Goal: Task Accomplishment & Management: Manage account settings

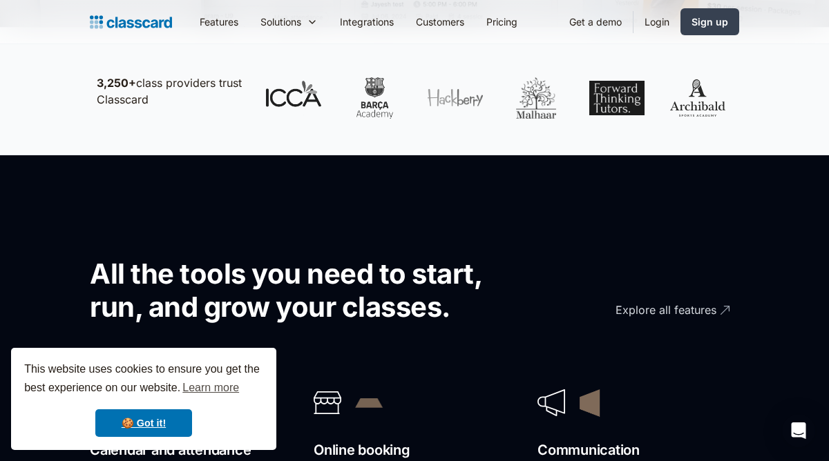
scroll to position [635, 0]
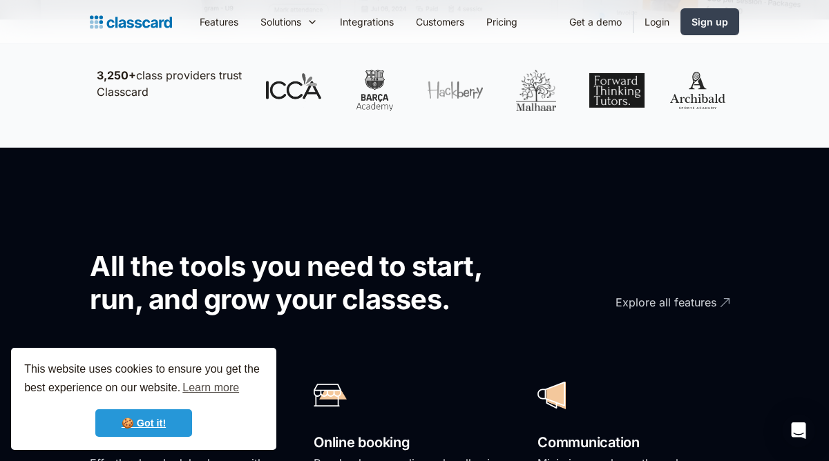
click at [155, 422] on link "🍪 Got it!" at bounding box center [143, 424] width 97 height 28
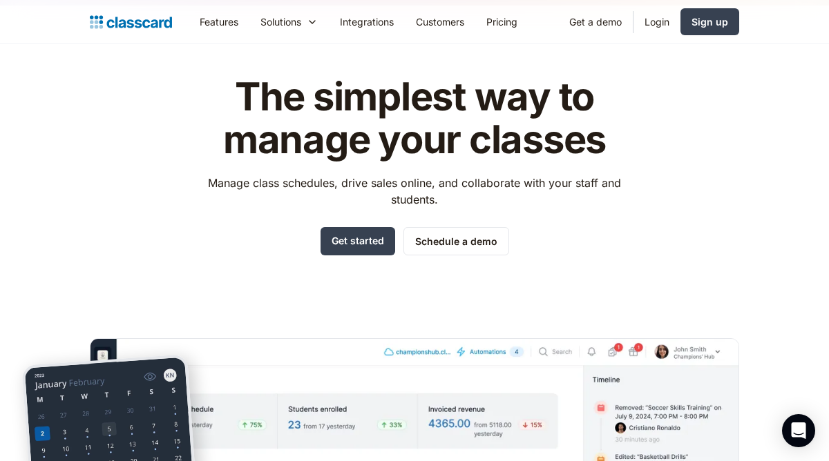
scroll to position [0, 0]
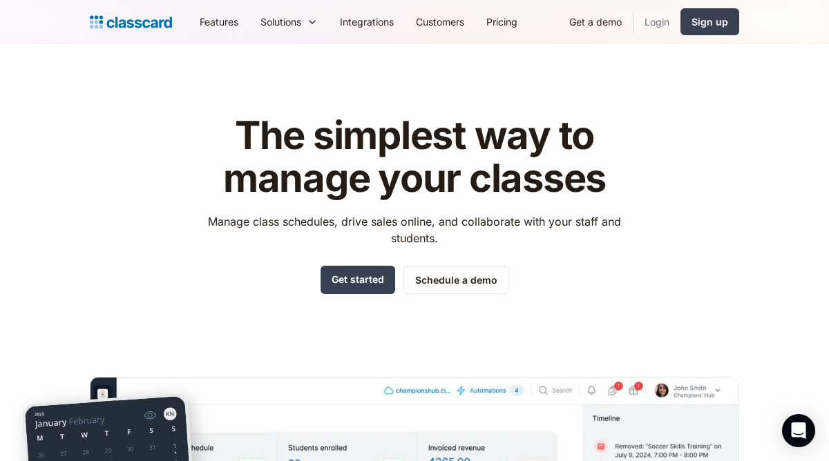
click at [669, 22] on link "Login" at bounding box center [656, 21] width 47 height 31
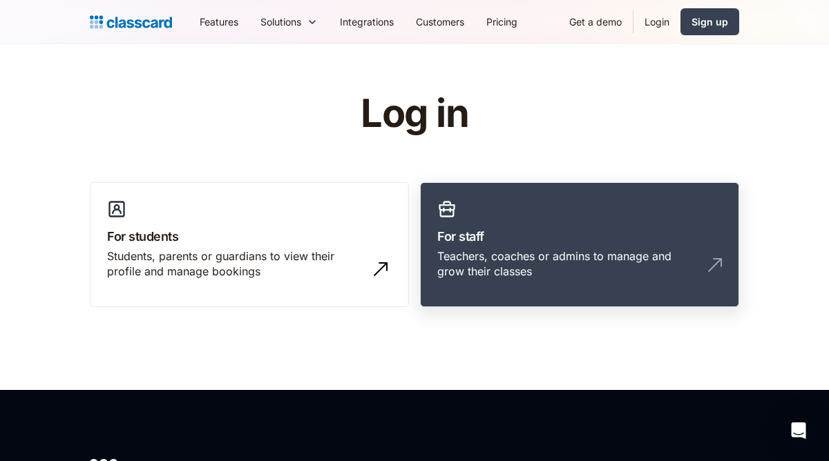
click at [529, 224] on link "For staff Teachers, coaches or admins to manage and grow their classes" at bounding box center [579, 245] width 319 height 126
